Goal: Task Accomplishment & Management: Complete application form

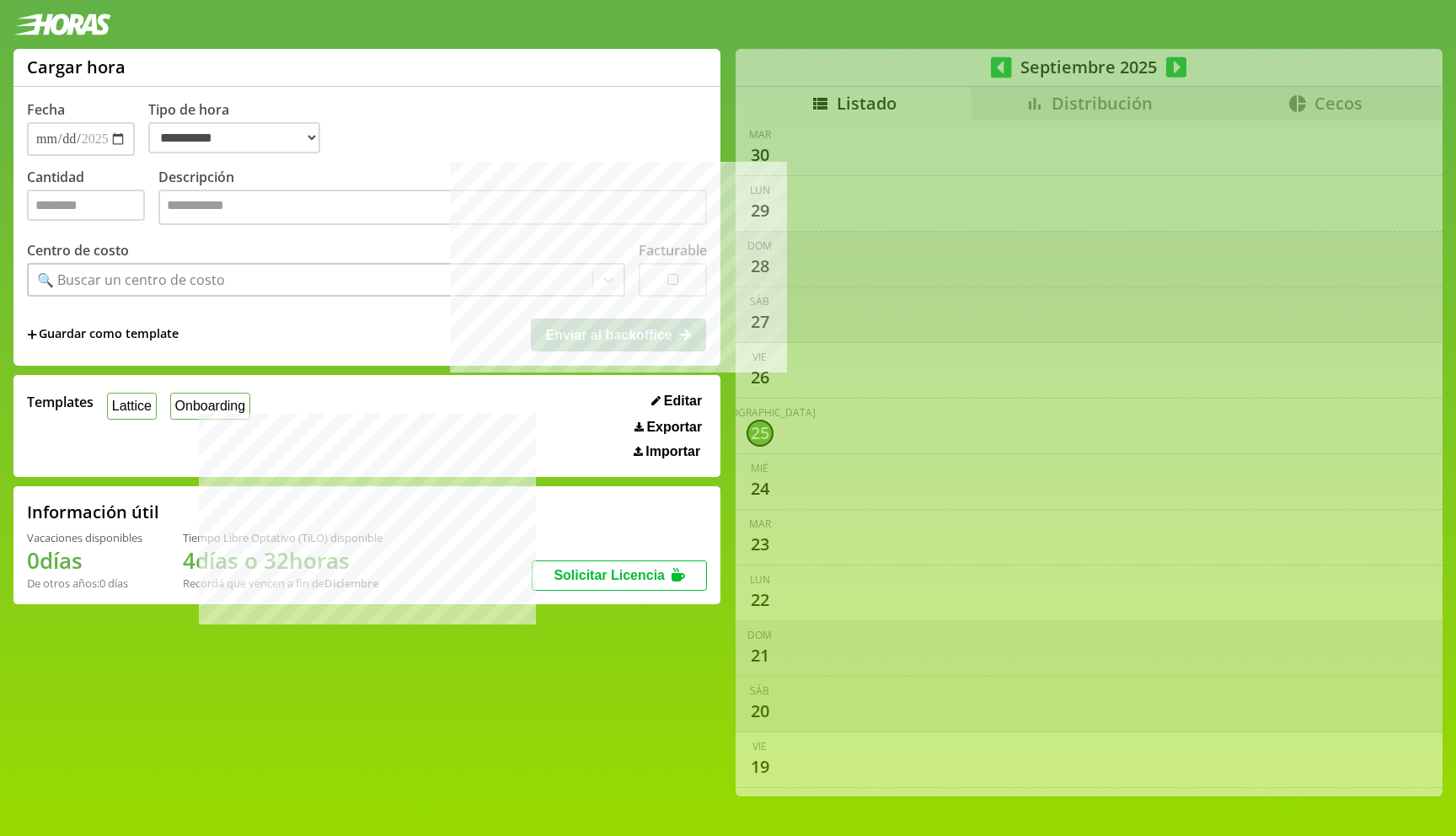
select select "**********"
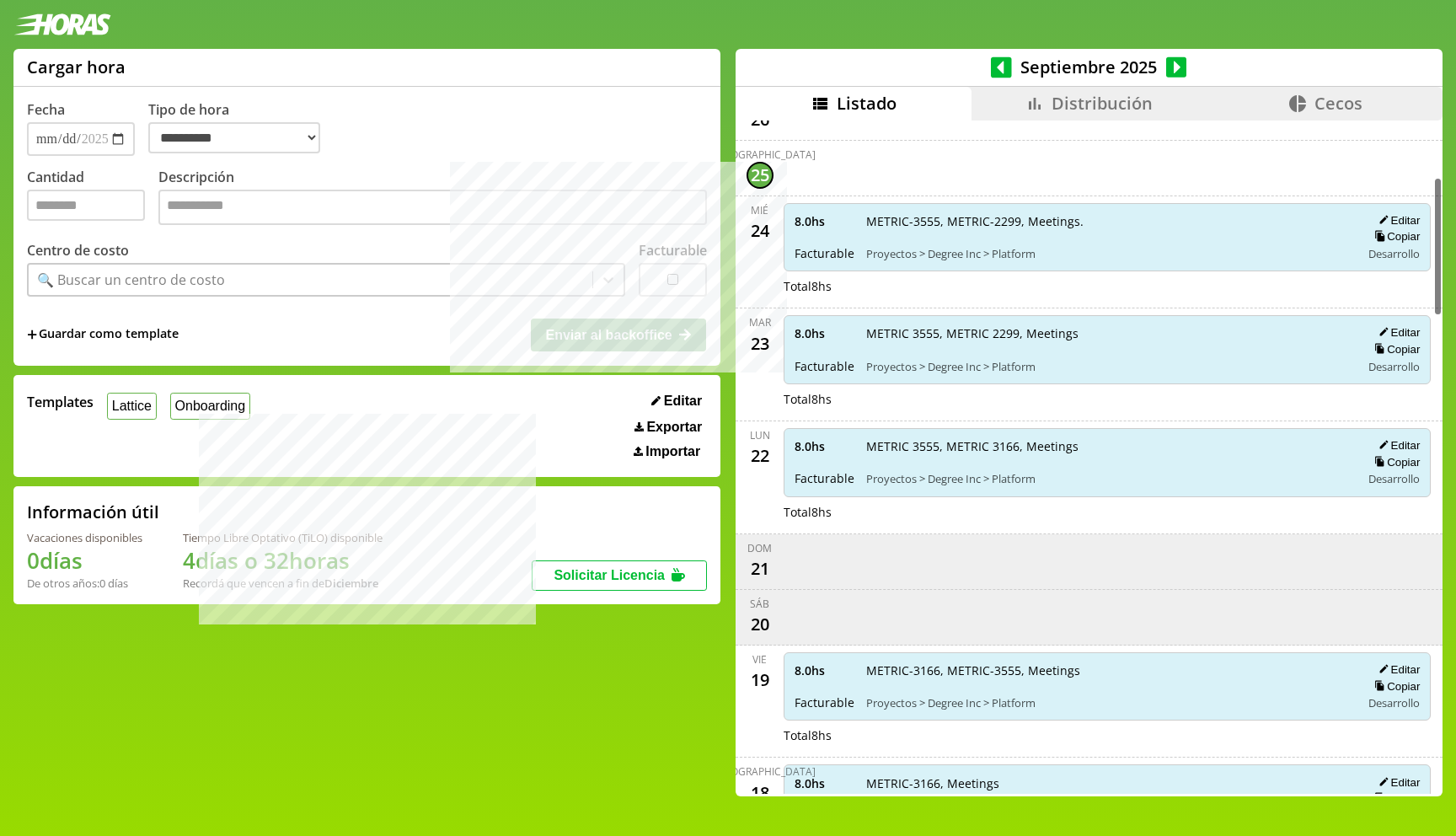
scroll to position [282, 0]
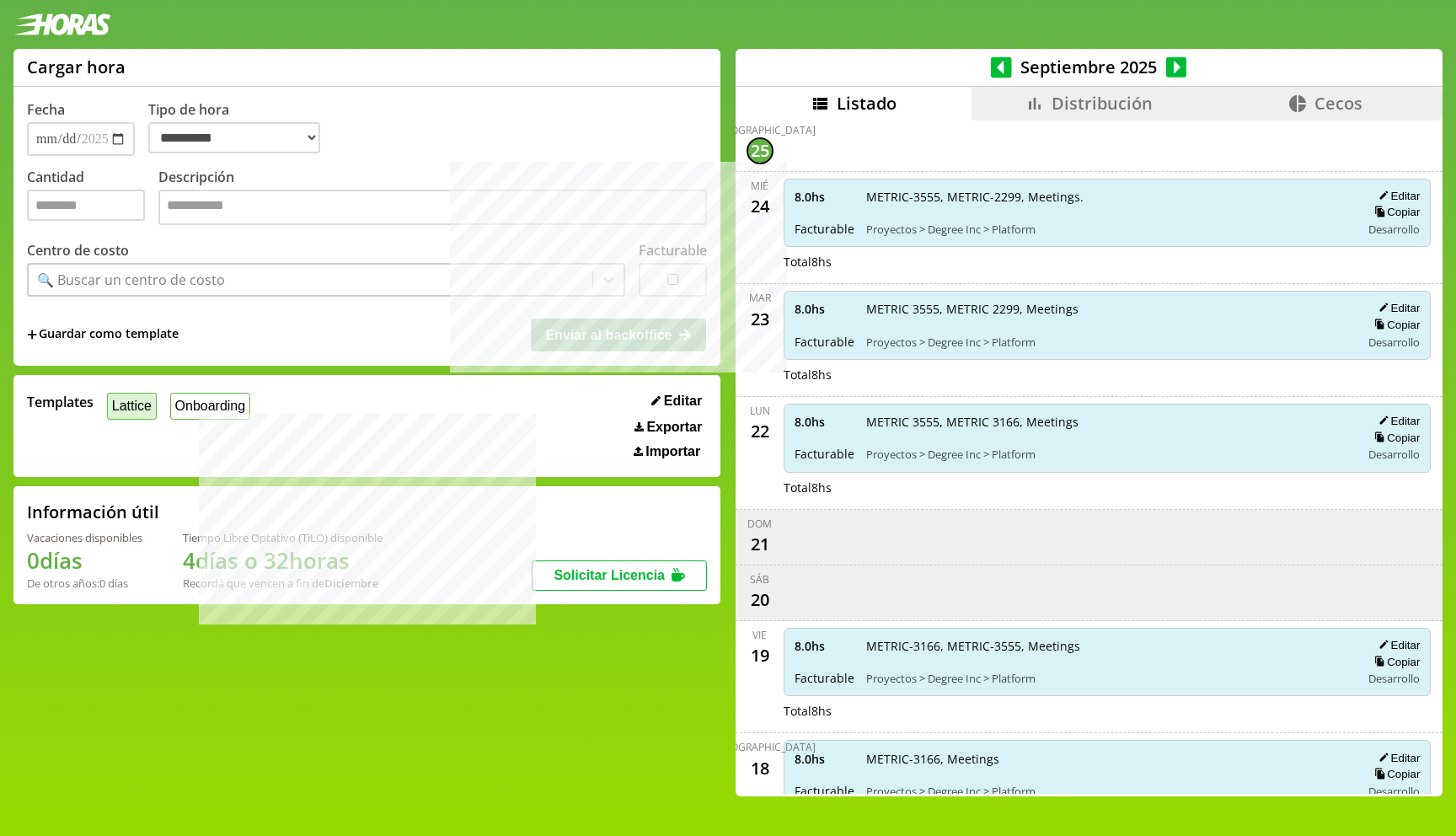
click at [137, 406] on button "Lattice" at bounding box center [132, 405] width 50 height 26
type input "*"
click at [108, 221] on input "*" at bounding box center [85, 205] width 118 height 31
type input "*"
click at [520, 218] on textarea "Descripción" at bounding box center [433, 207] width 549 height 35
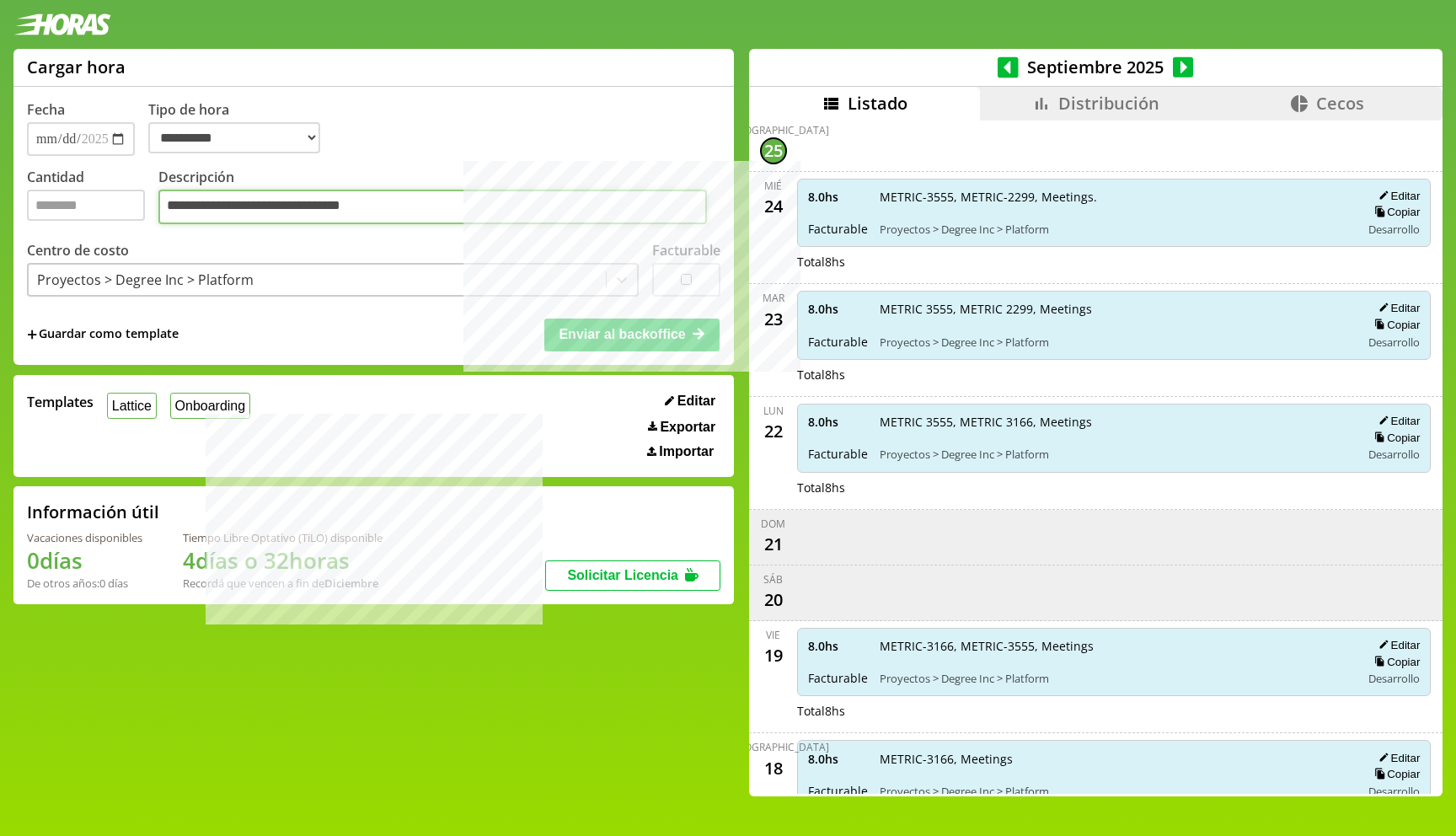
type textarea "**********"
click at [418, 331] on div "+ Guardar como template Enviar al backoffice" at bounding box center [373, 333] width 694 height 32
click at [616, 332] on span "Enviar al backoffice" at bounding box center [622, 334] width 126 height 15
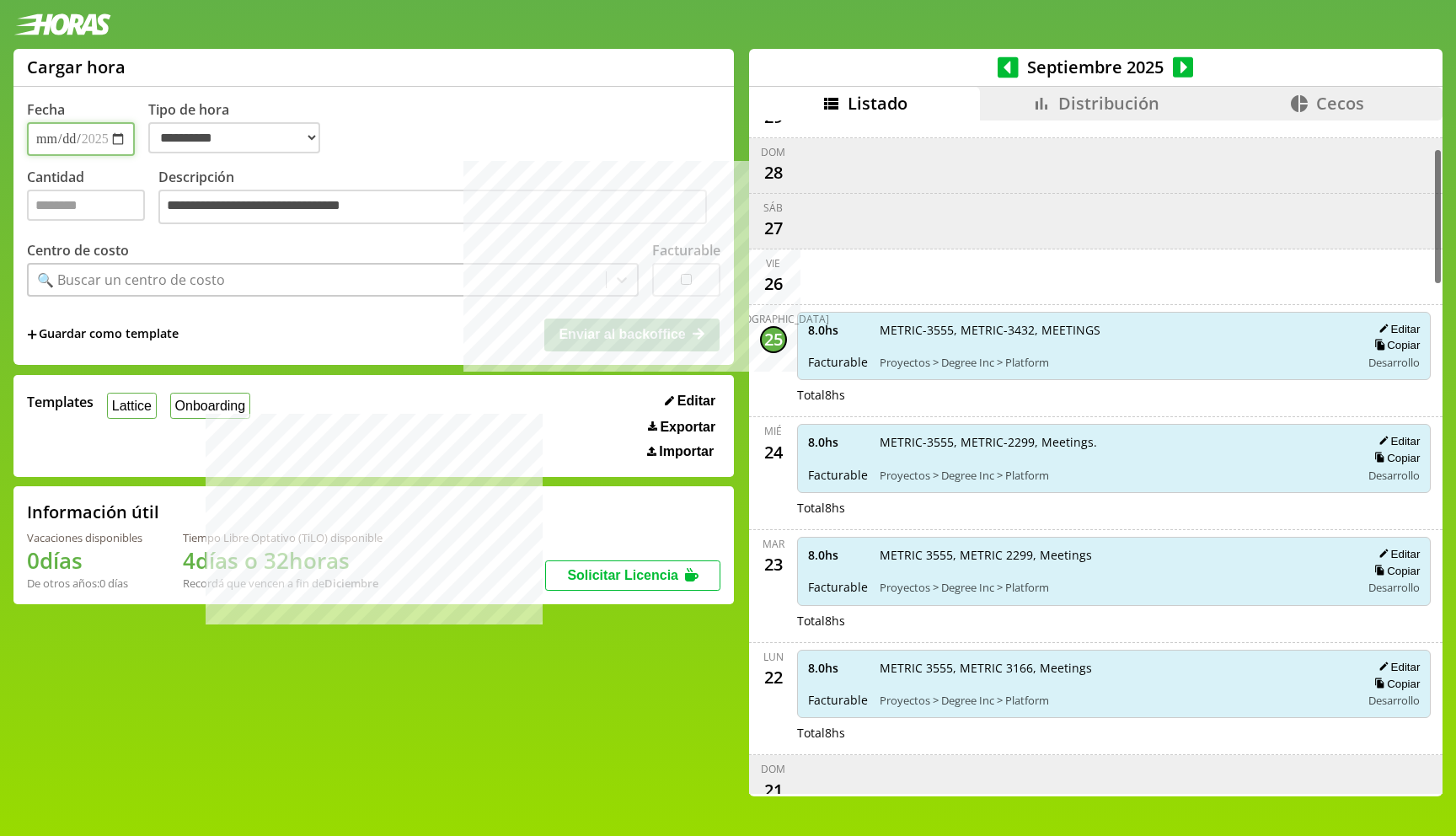
scroll to position [31, 0]
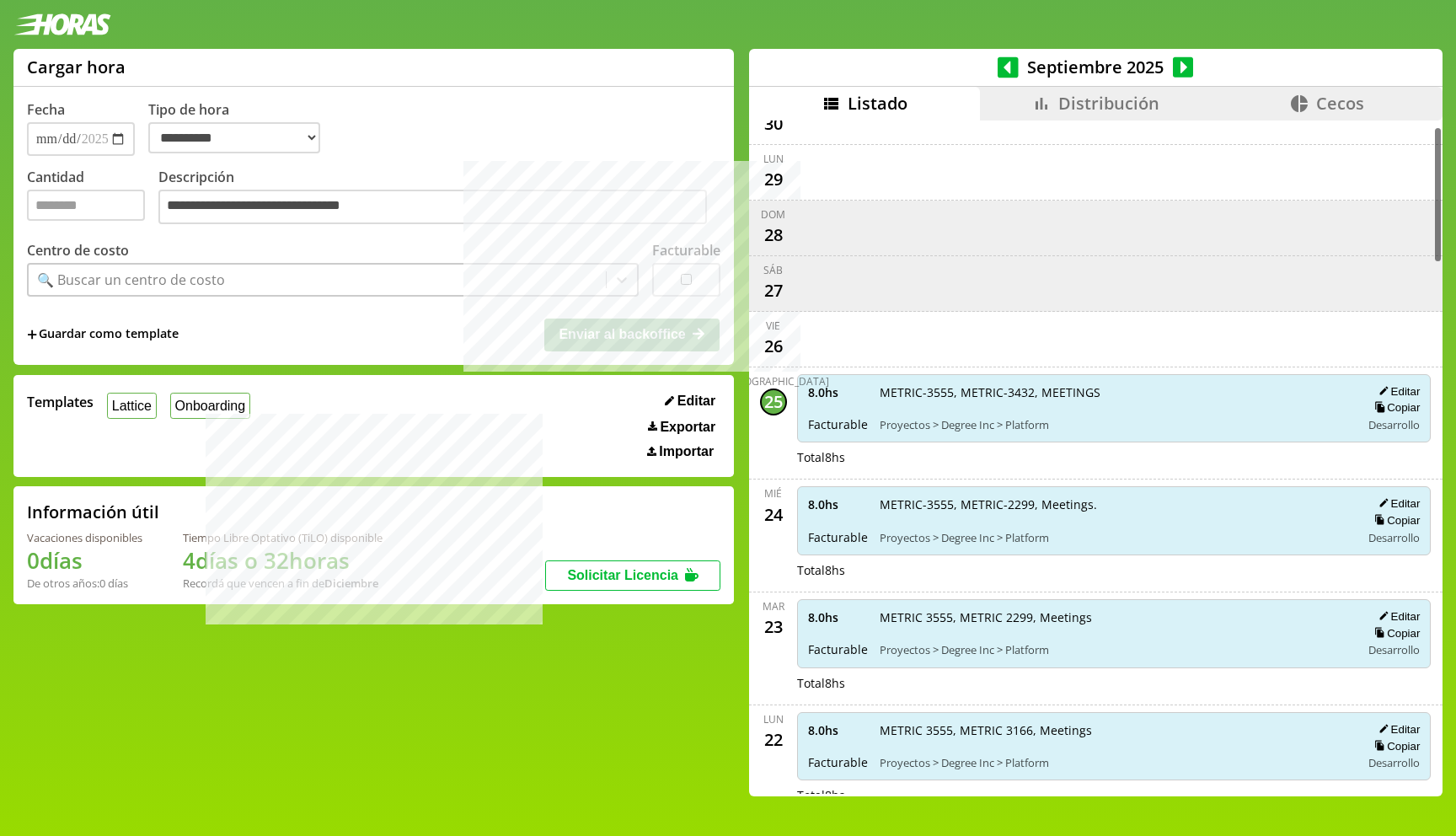
click at [1101, 112] on span "Distribución" at bounding box center [1109, 103] width 101 height 23
